Goal: Use online tool/utility: Use online tool/utility

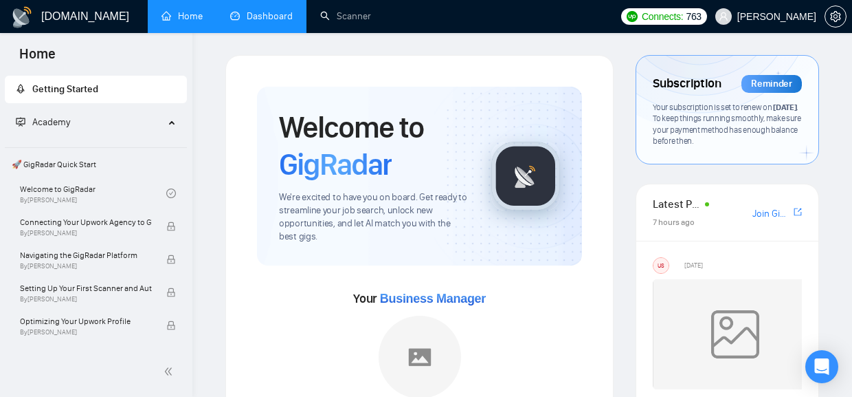
click at [263, 15] on link "Dashboard" at bounding box center [261, 16] width 63 height 12
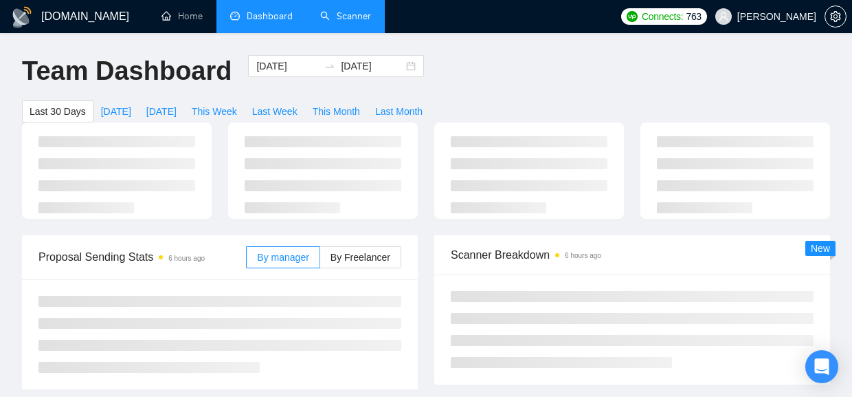
click at [357, 22] on link "Scanner" at bounding box center [345, 16] width 51 height 12
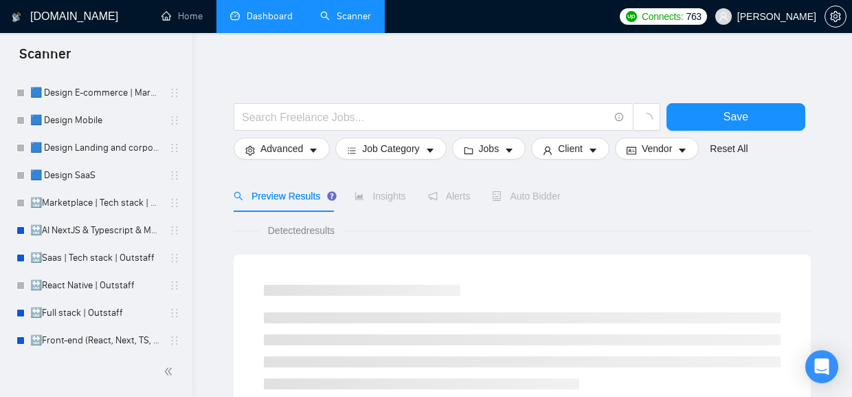
scroll to position [279, 0]
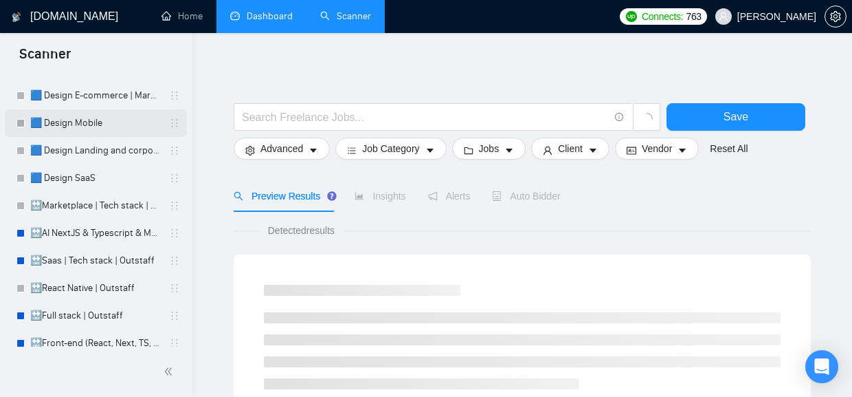
click at [90, 124] on link "🟦 Design Mobile" at bounding box center [95, 122] width 131 height 27
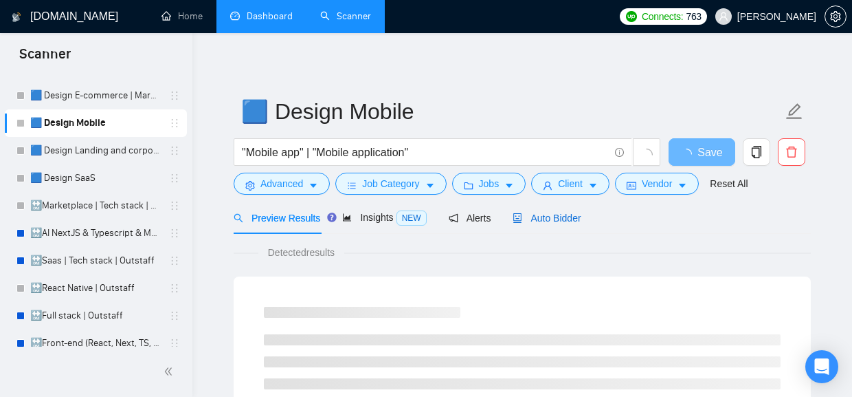
click at [539, 219] on span "Auto Bidder" at bounding box center [547, 217] width 68 height 11
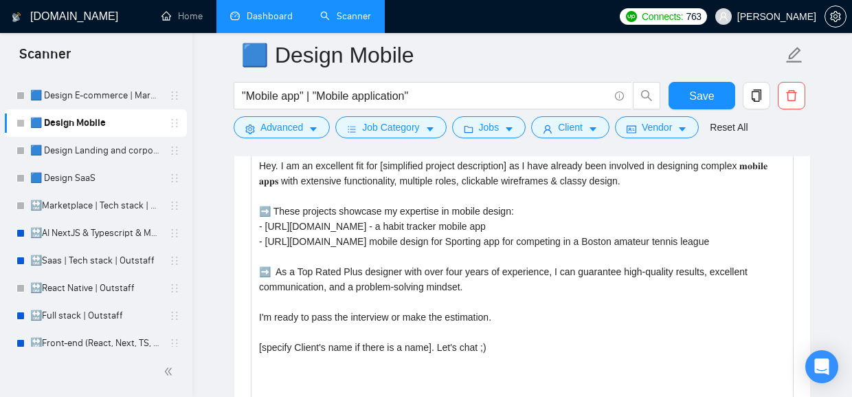
scroll to position [1630, 0]
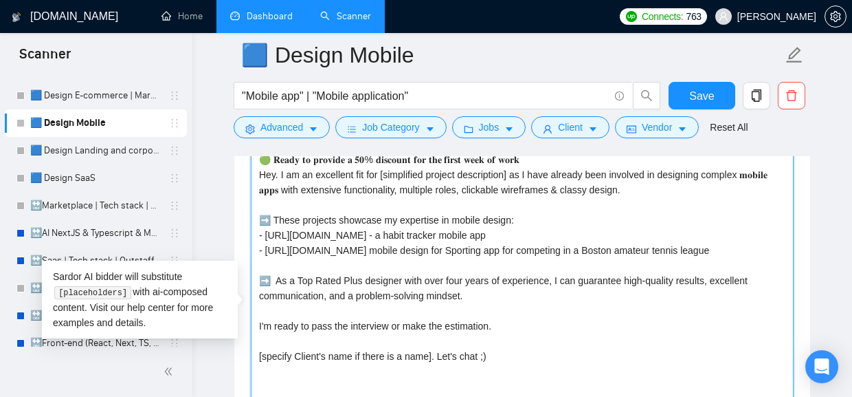
drag, startPoint x: 762, startPoint y: 256, endPoint x: 260, endPoint y: 241, distance: 502.1
click at [260, 241] on textarea "🟢 𝐑𝐞𝐚𝐝𝐲 𝐭𝐨 𝐩𝐫𝐨𝐯𝐢𝐝𝐞 𝐚 𝟓𝟎% 𝐝𝐢𝐬𝐜𝐨𝐮𝐧𝐭 𝐟𝐨𝐫 𝐭𝐡𝐞 𝐟𝐢𝐫𝐬𝐭 𝐰𝐞𝐞𝐤 𝐨𝐟 𝐰𝐨𝐫𝐤 Hey. I am an excel…" at bounding box center [522, 302] width 543 height 309
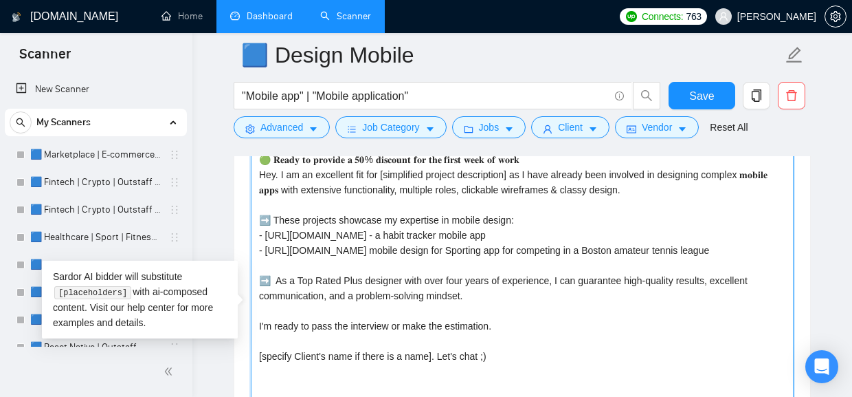
scroll to position [1623, 0]
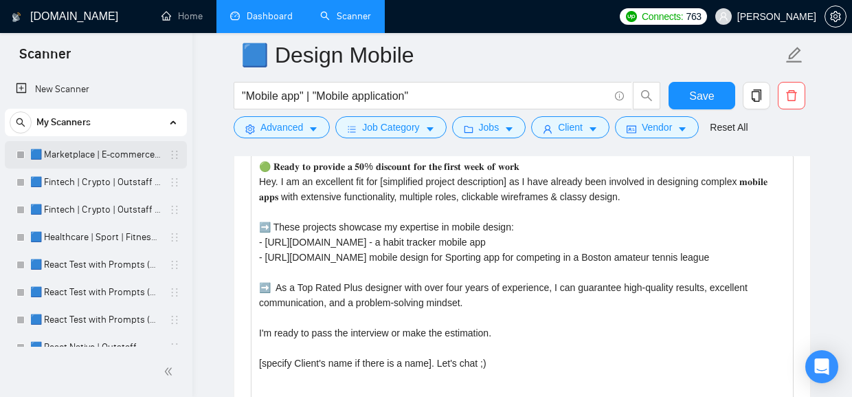
click at [106, 150] on link "🟦 Marketplace | E-commerce | Outstaff" at bounding box center [95, 154] width 131 height 27
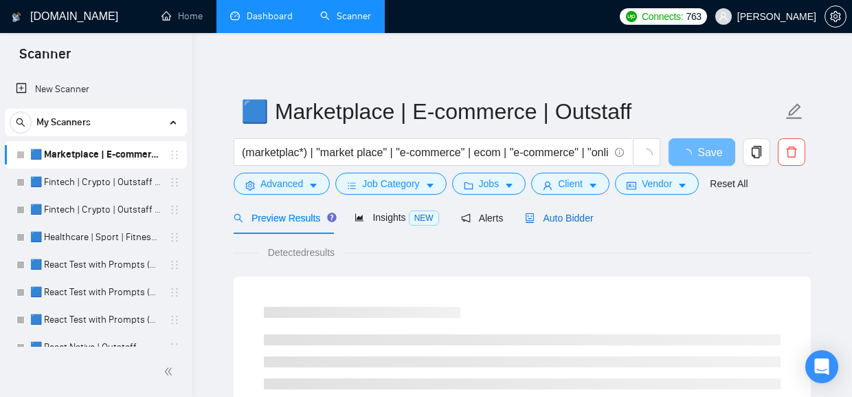
click at [577, 219] on span "Auto Bidder" at bounding box center [559, 217] width 68 height 11
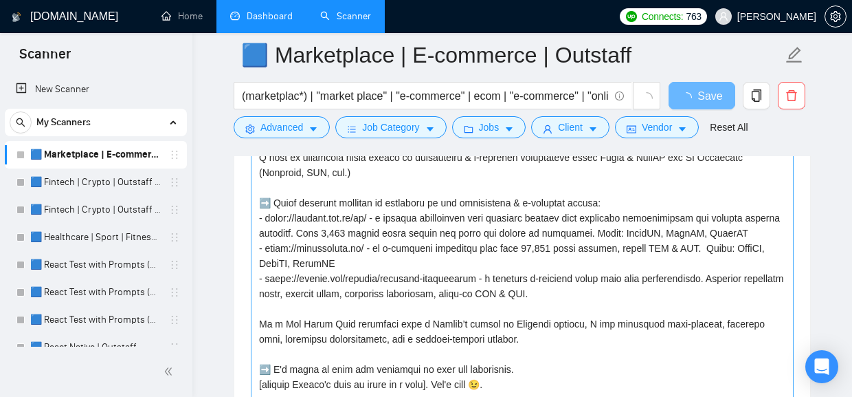
scroll to position [1800, 0]
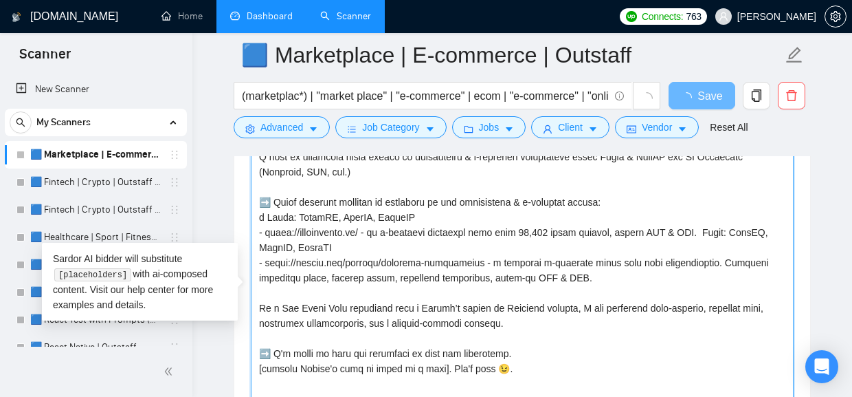
drag, startPoint x: 625, startPoint y: 239, endPoint x: 248, endPoint y: 224, distance: 377.0
click at [251, 225] on textarea "Cover letter template:" at bounding box center [522, 285] width 543 height 309
type textarea "🟢 Lorem ip dolorsi a con-adip elits doeius. Te inc'ut laboreetdol, M aliq enim …"
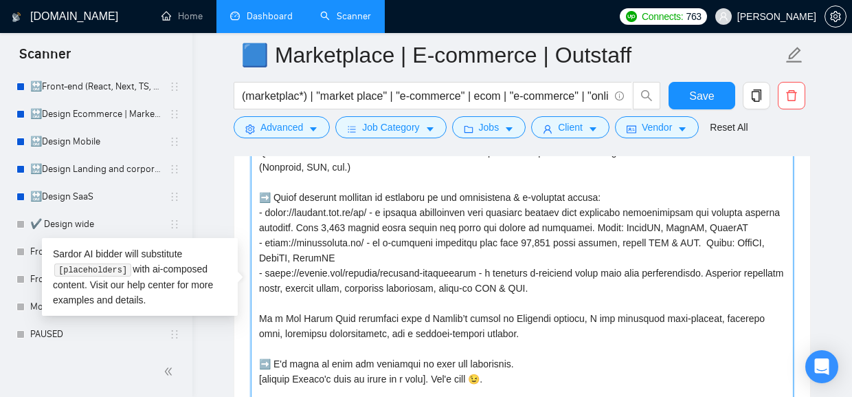
scroll to position [567, 0]
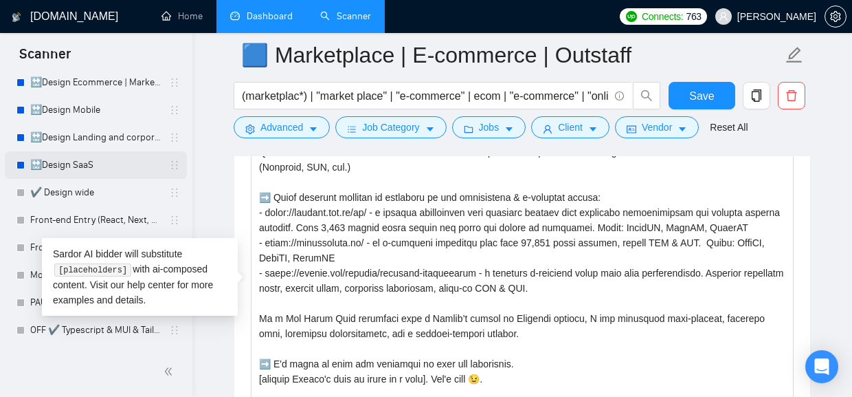
click at [63, 164] on link "🔛Design SaaS" at bounding box center [95, 164] width 131 height 27
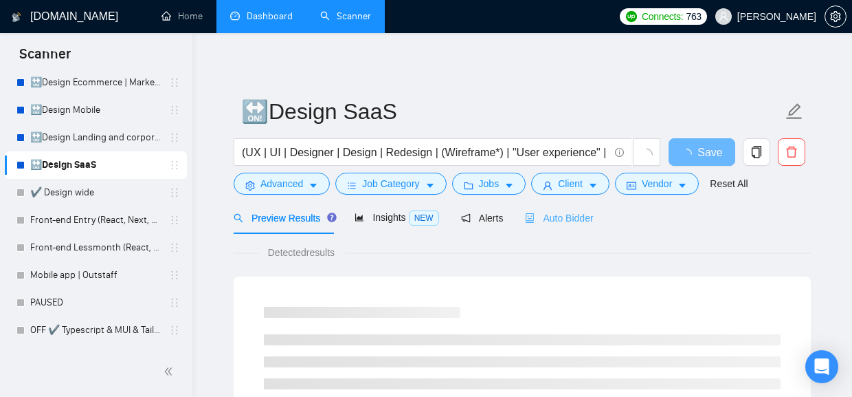
click at [559, 208] on div "Auto Bidder" at bounding box center [559, 217] width 68 height 32
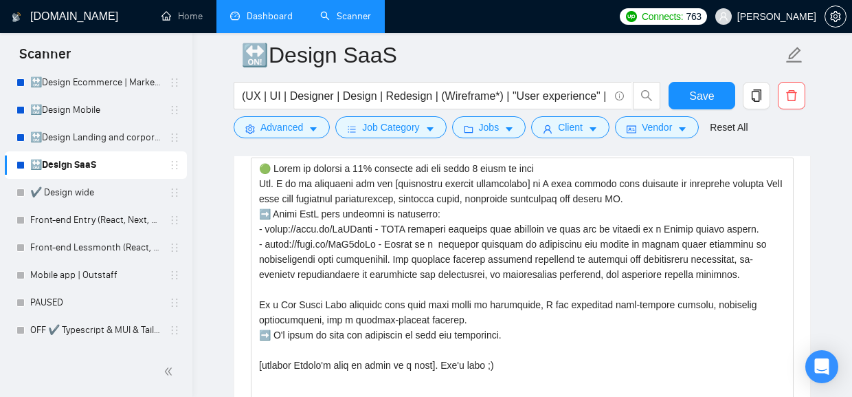
scroll to position [1833, 0]
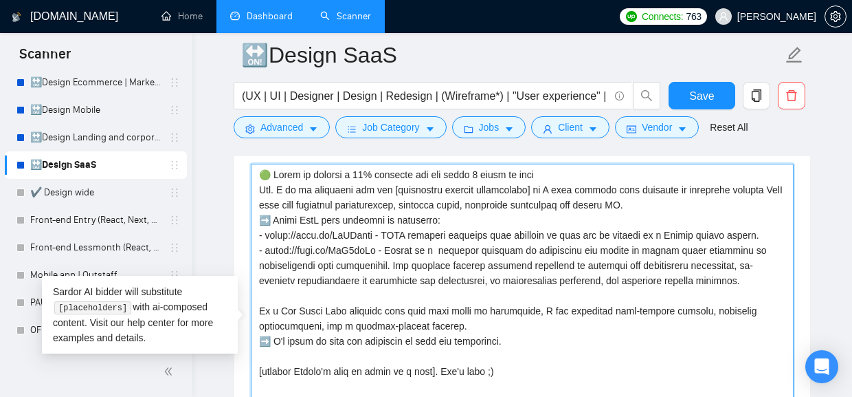
drag, startPoint x: 751, startPoint y: 287, endPoint x: 233, endPoint y: 239, distance: 519.8
click at [251, 239] on textarea "Cover letter template:" at bounding box center [522, 318] width 543 height 309
